Goal: Information Seeking & Learning: Learn about a topic

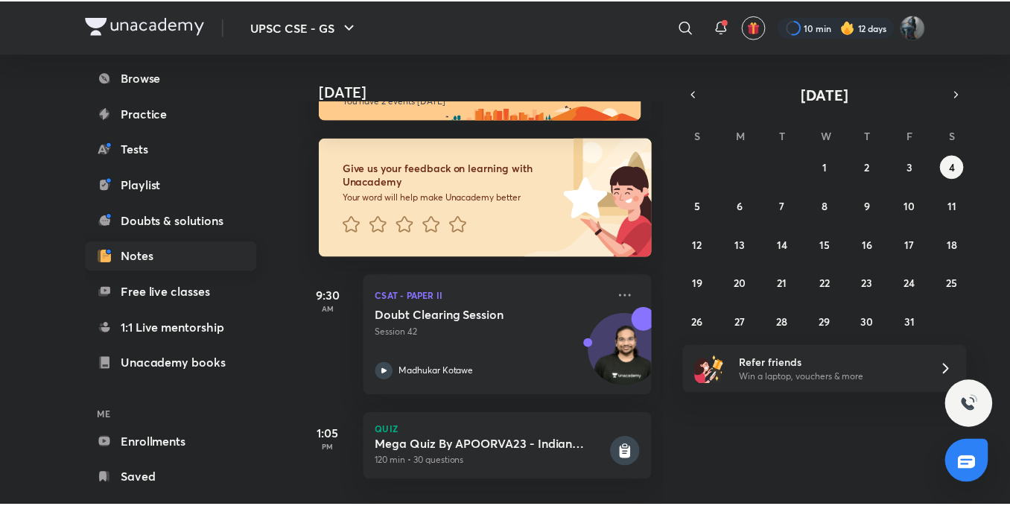
scroll to position [165, 0]
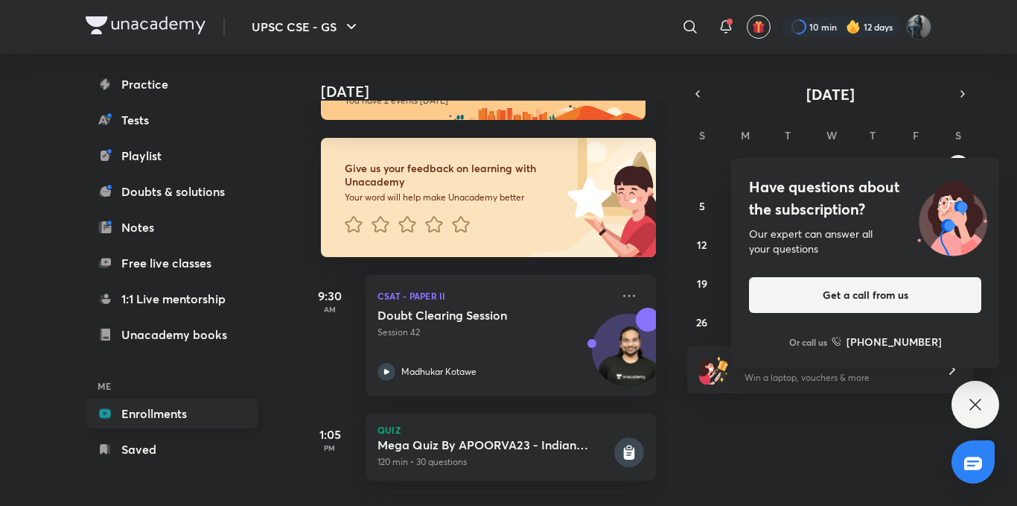
click at [197, 411] on link "Enrollments" at bounding box center [172, 413] width 173 height 30
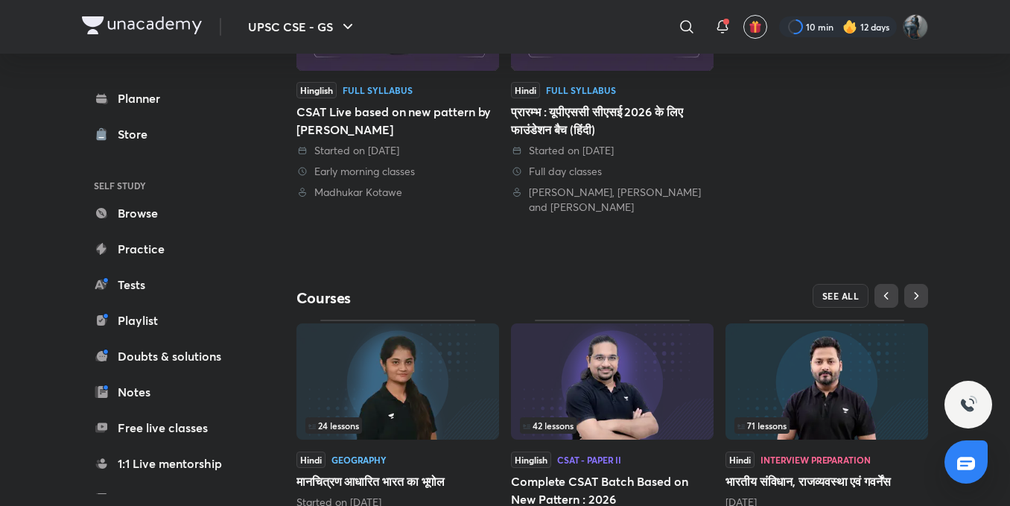
scroll to position [519, 0]
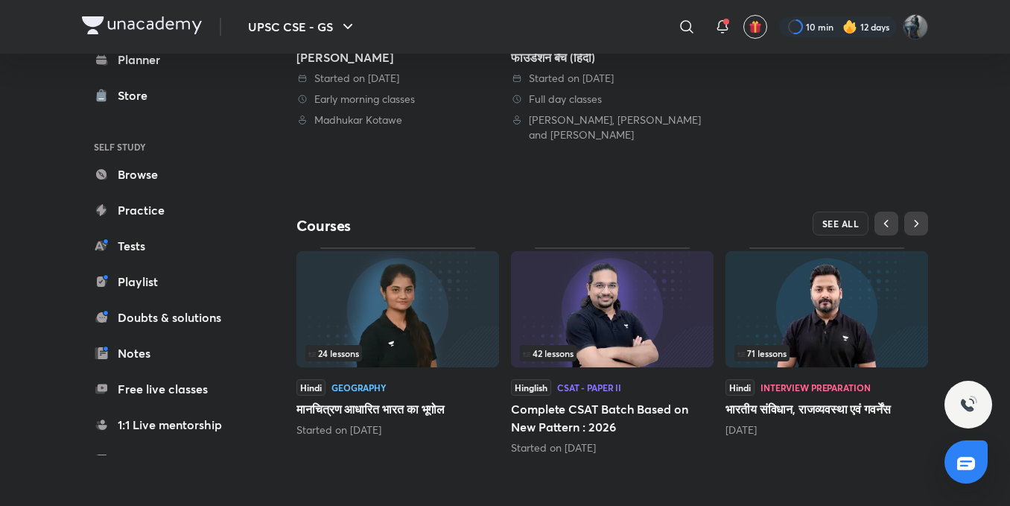
click at [858, 305] on img at bounding box center [826, 309] width 203 height 116
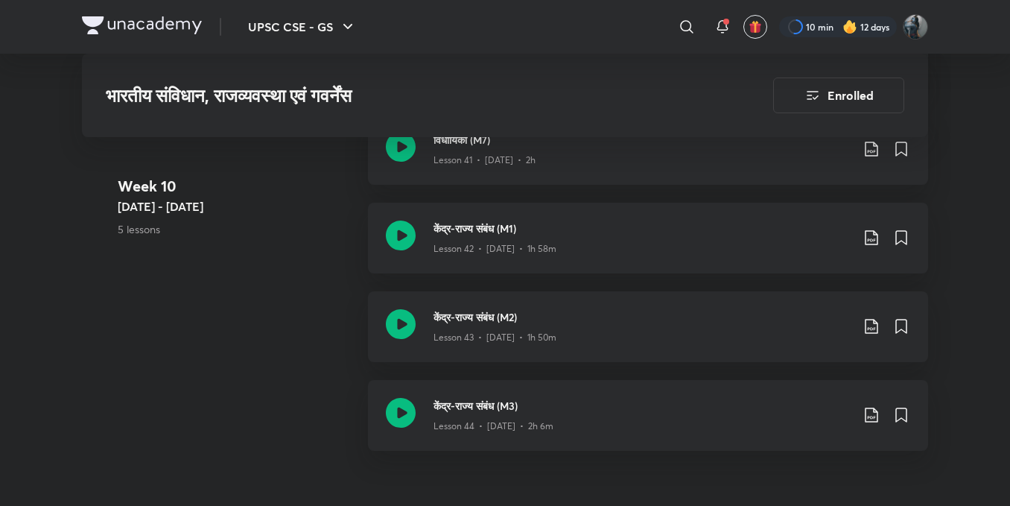
scroll to position [5287, 0]
click at [404, 406] on icon at bounding box center [401, 412] width 30 height 30
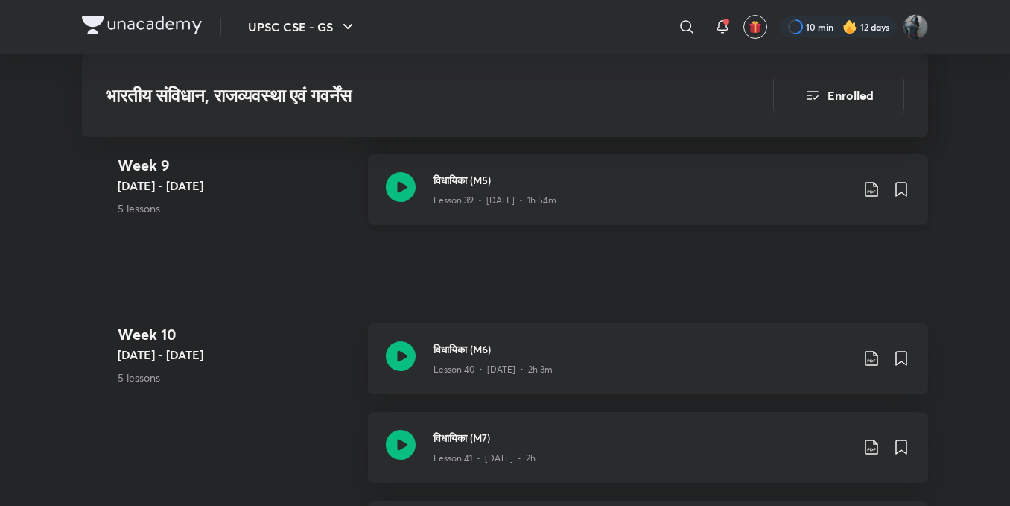
scroll to position [4989, 0]
click at [401, 358] on icon at bounding box center [401, 355] width 30 height 30
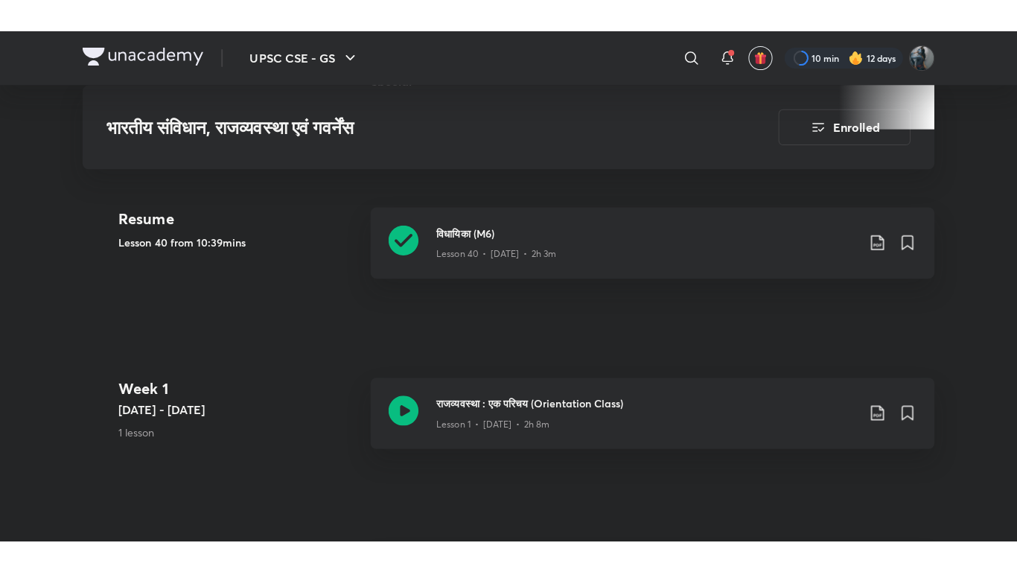
scroll to position [596, 0]
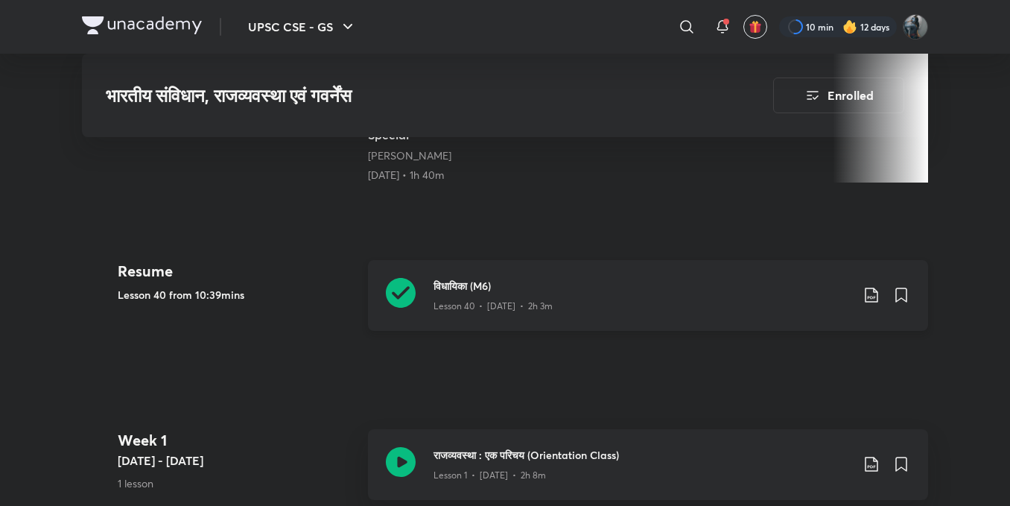
click at [410, 294] on icon at bounding box center [401, 293] width 30 height 30
